Goal: Use online tool/utility: Utilize a website feature to perform a specific function

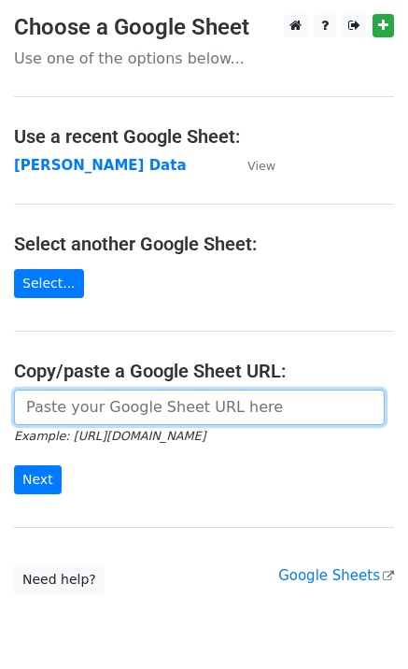
drag, startPoint x: 117, startPoint y: 396, endPoint x: 112, endPoint y: 423, distance: 26.6
click at [117, 396] on input "url" at bounding box center [199, 408] width 371 height 36
paste input "[URL][DOMAIN_NAME]"
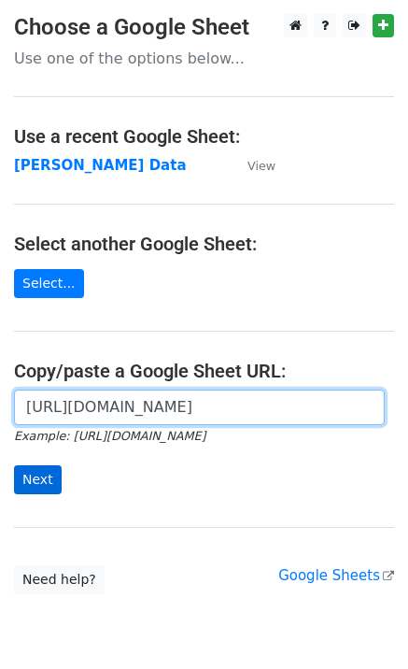
scroll to position [0, 558]
type input "[URL][DOMAIN_NAME]"
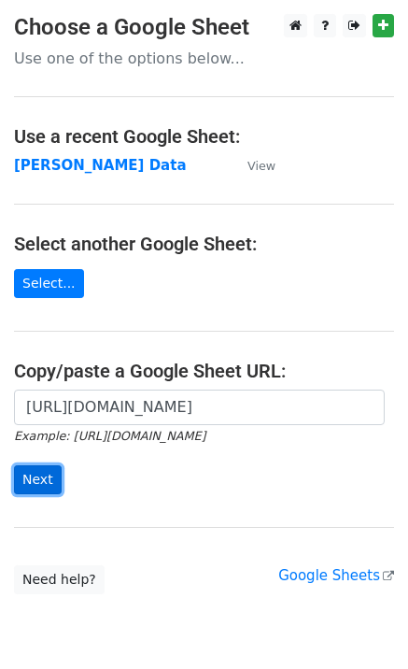
scroll to position [0, 0]
click at [39, 480] on input "Next" at bounding box center [38, 479] width 48 height 29
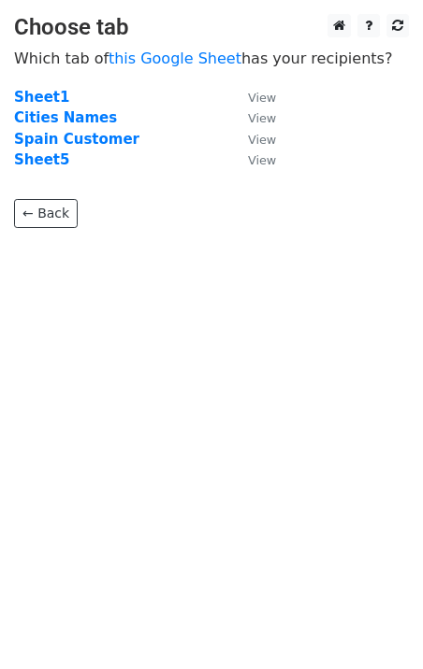
click at [32, 163] on strong "Sheet5" at bounding box center [41, 159] width 55 height 17
